Goal: Information Seeking & Learning: Learn about a topic

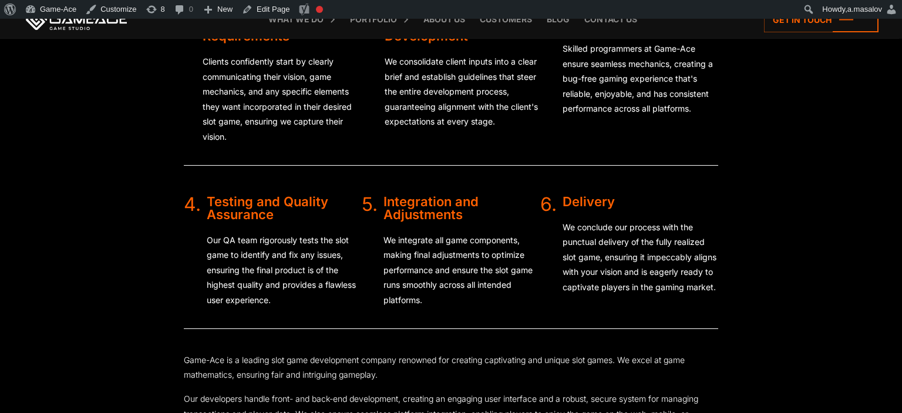
scroll to position [3170, 0]
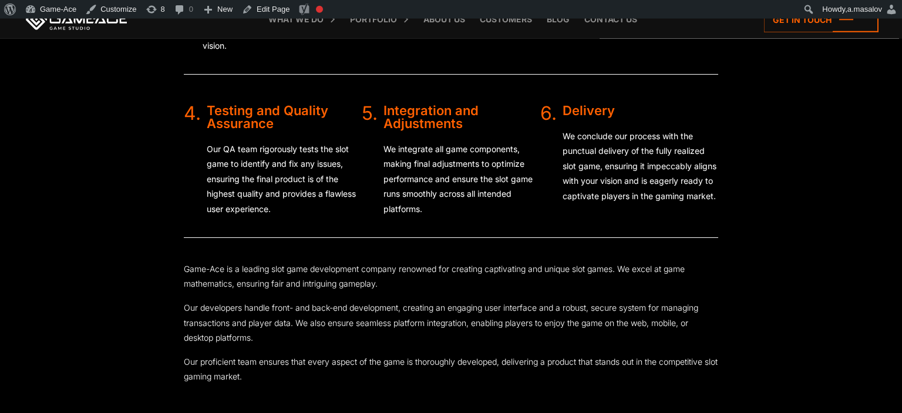
scroll to position [2790, 0]
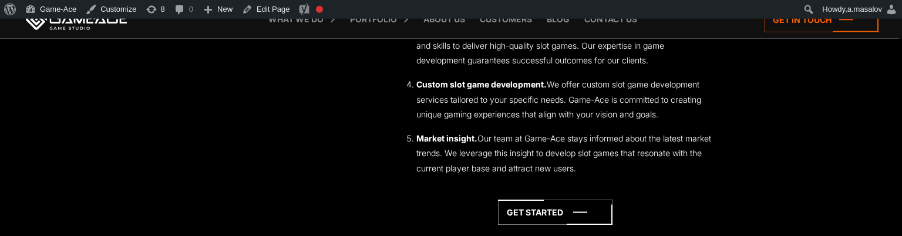
scroll to position [3595, 0]
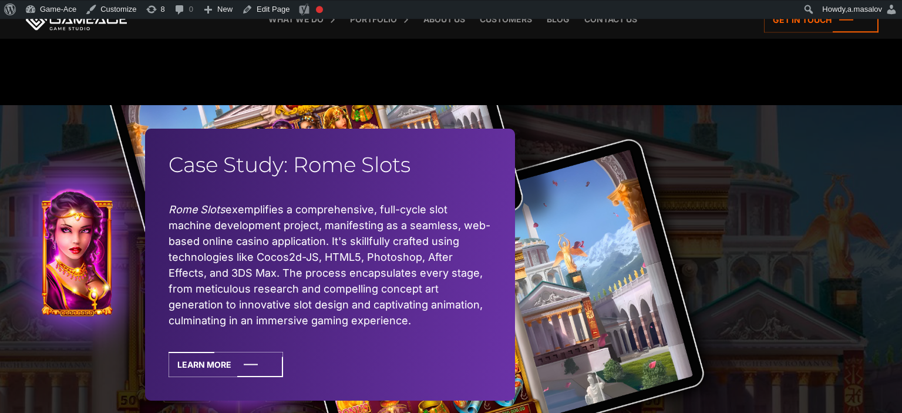
scroll to position [3720, 0]
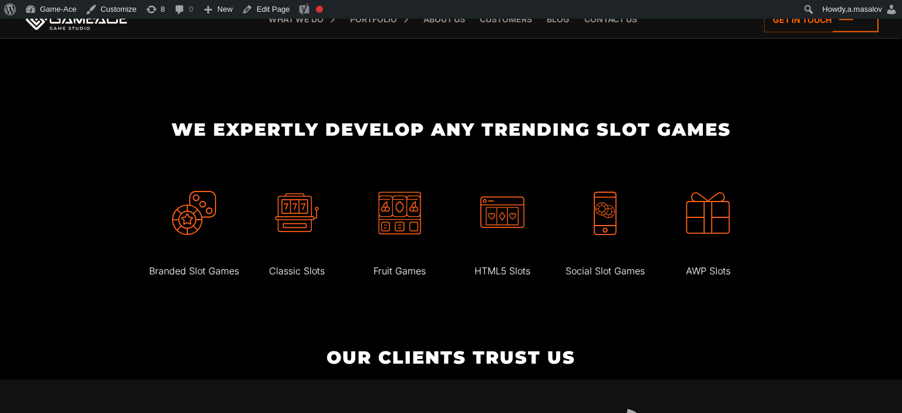
scroll to position [2231, 0]
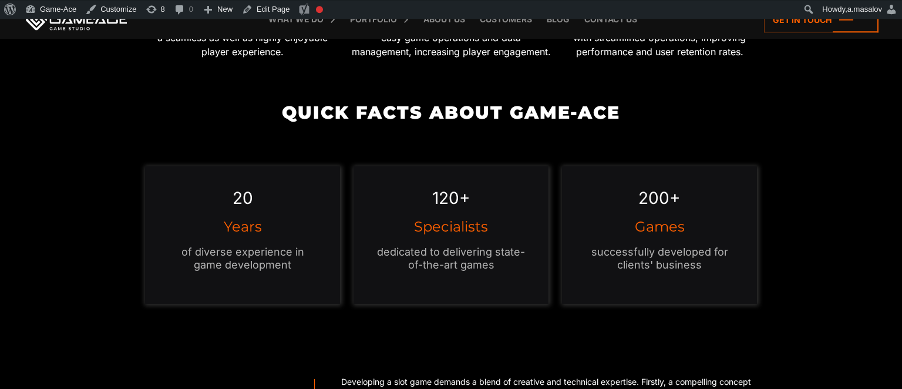
scroll to position [1098, 0]
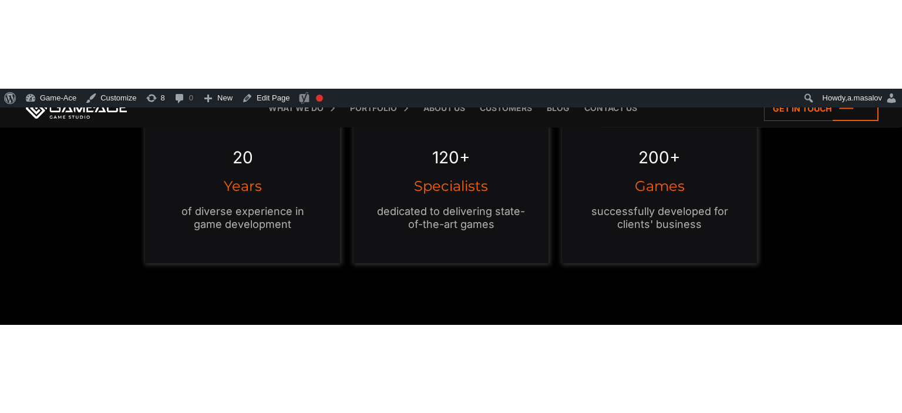
scroll to position [1178, 0]
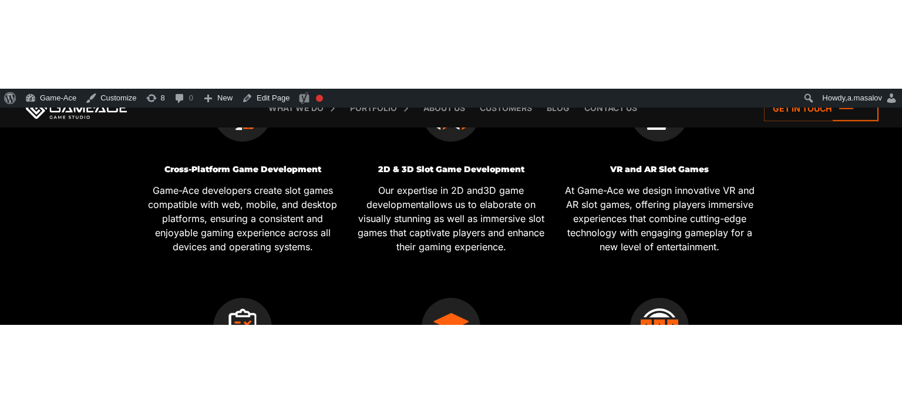
scroll to position [682, 0]
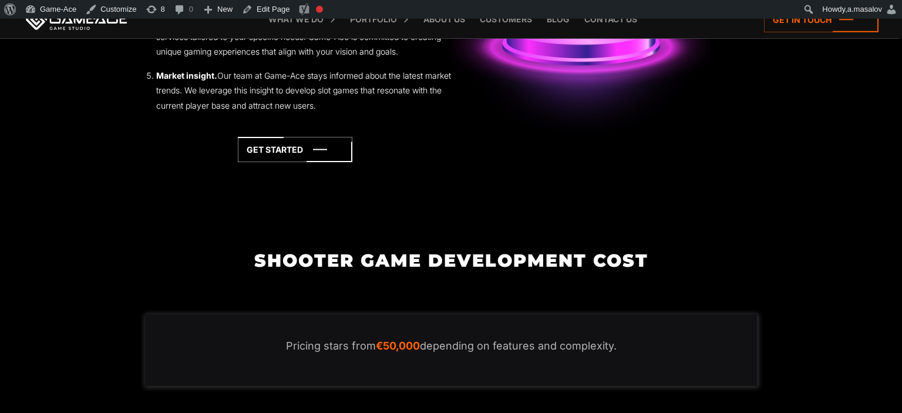
scroll to position [2355, 0]
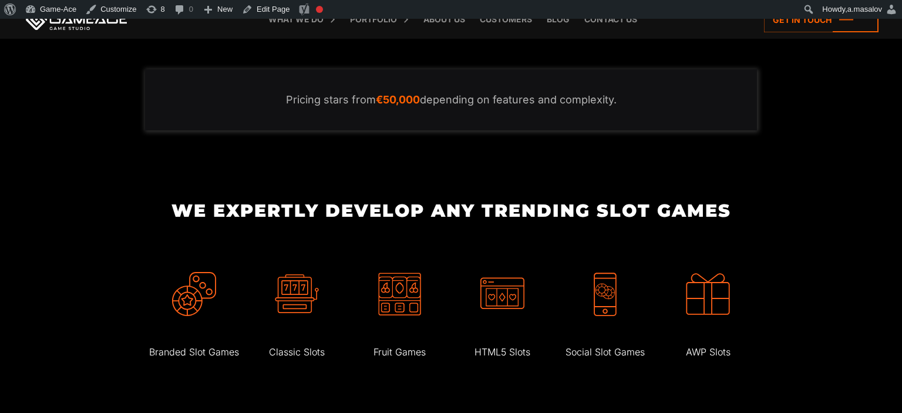
scroll to position [2294, 0]
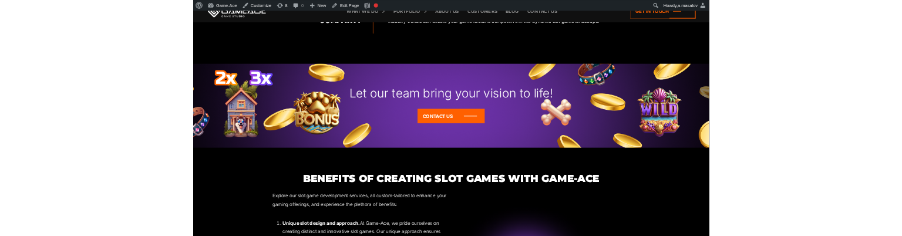
scroll to position [1674, 0]
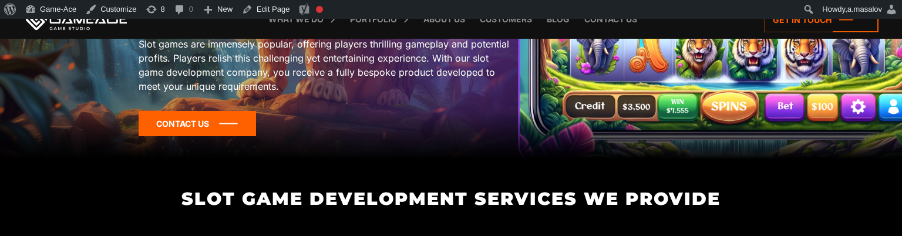
scroll to position [248, 0]
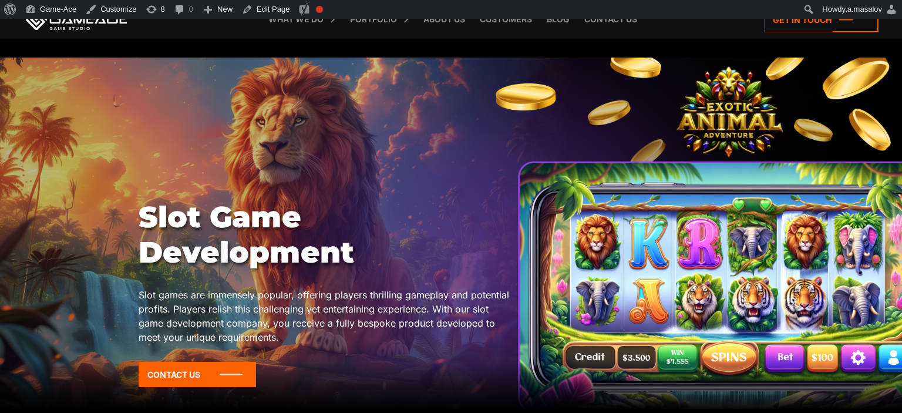
scroll to position [2418, 0]
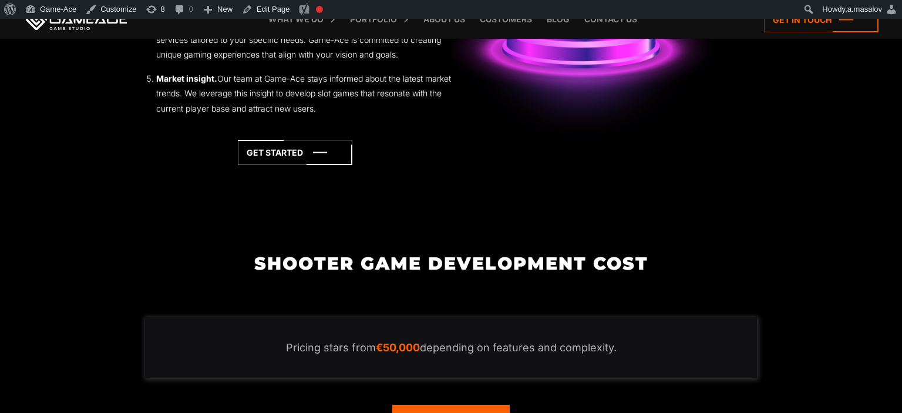
scroll to position [2418, 0]
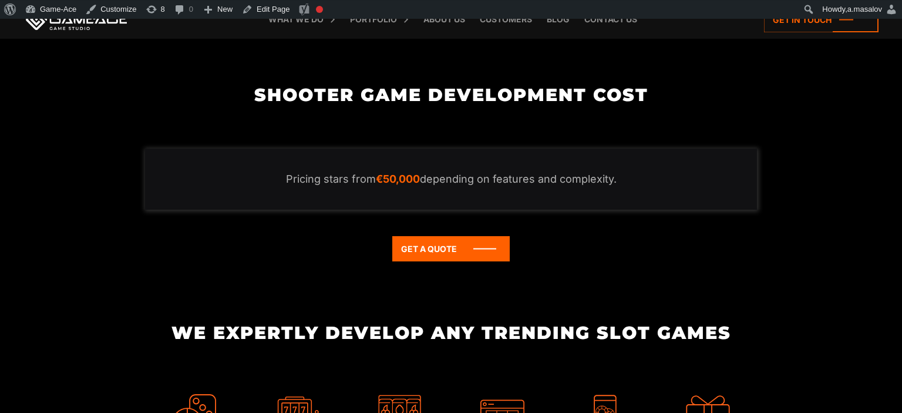
scroll to position [2294, 0]
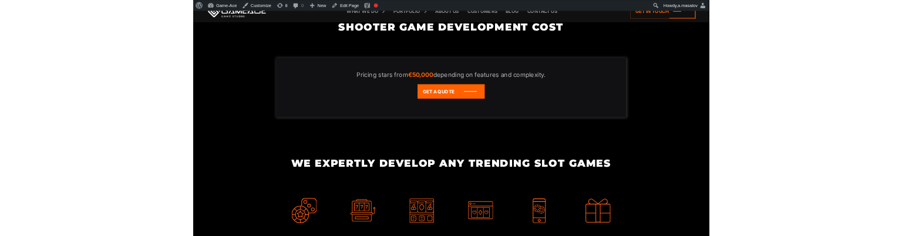
scroll to position [2418, 0]
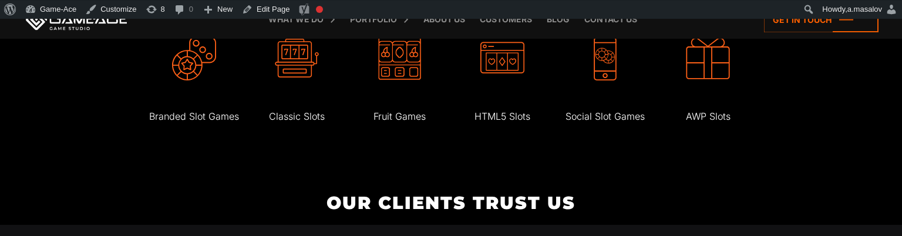
scroll to position [2728, 0]
